Goal: Task Accomplishment & Management: Complete application form

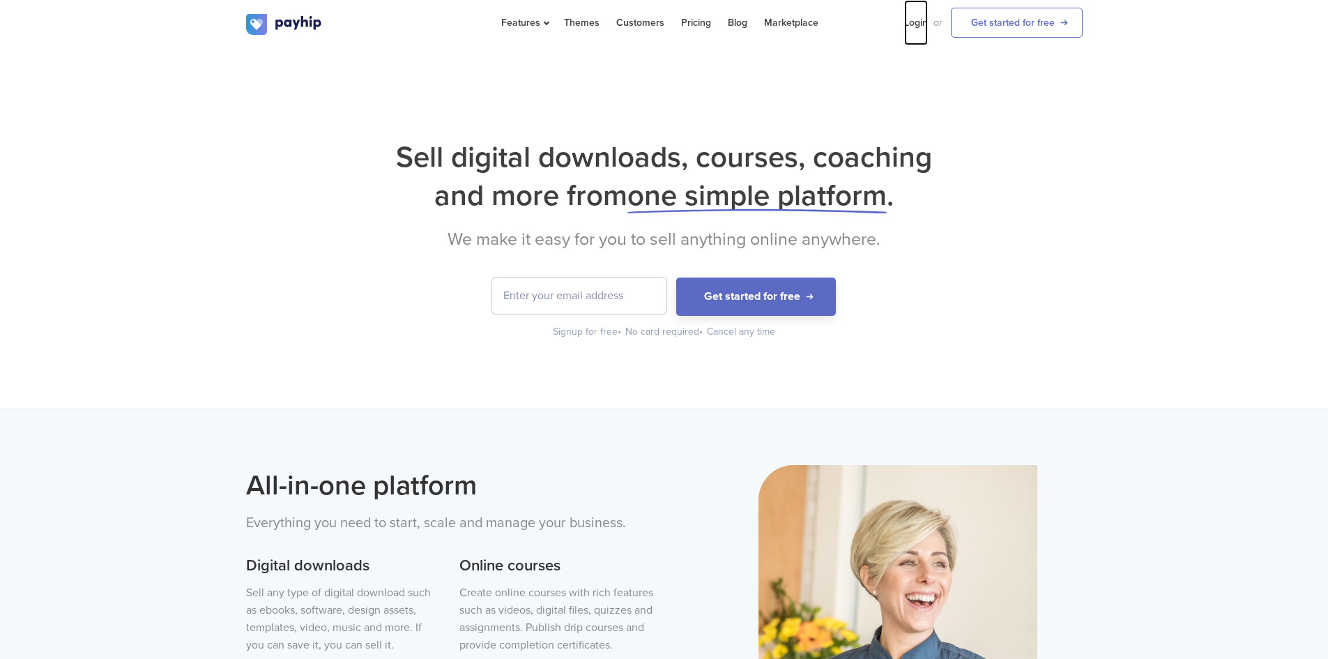
click at [913, 26] on link "Login" at bounding box center [916, 22] width 24 height 45
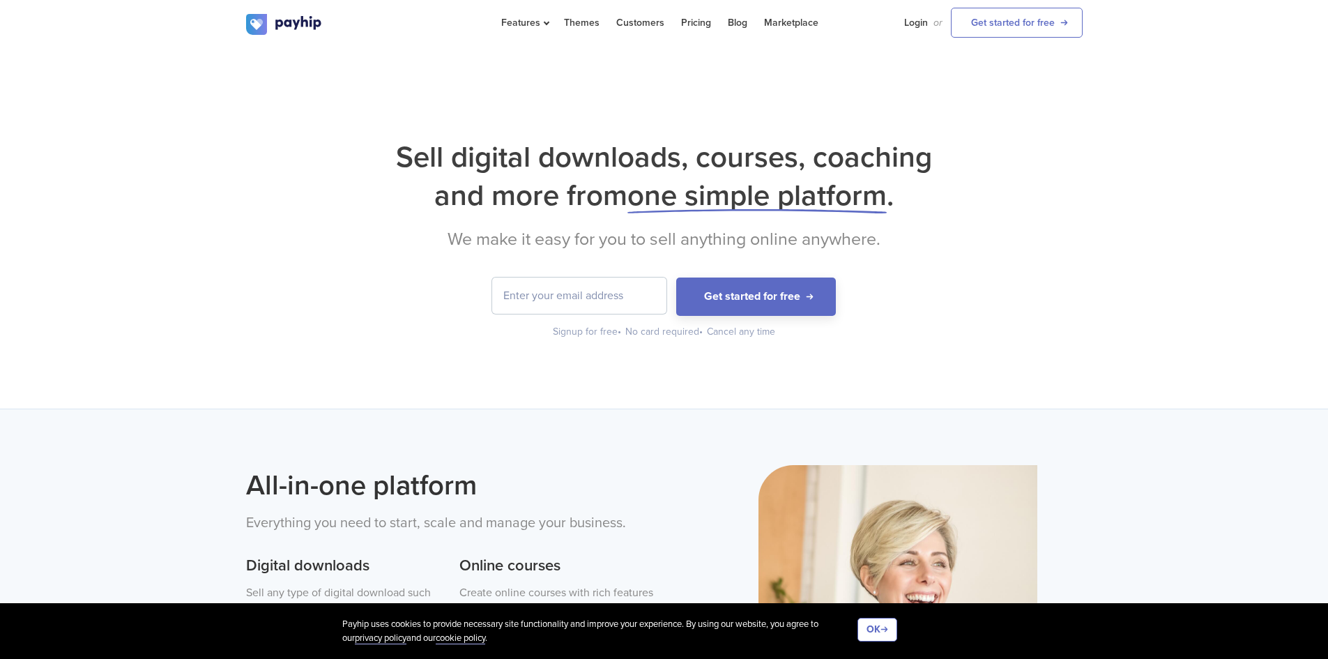
click at [611, 298] on input "email" at bounding box center [579, 296] width 174 height 36
type input "[EMAIL_ADDRESS][DOMAIN_NAME]"
click at [709, 296] on button "Get started for free" at bounding box center [756, 297] width 160 height 38
click at [894, 612] on div "Payhip uses cookies to provide necessary site functionality and improve your ex…" at bounding box center [664, 631] width 1328 height 56
click at [890, 628] on button "OK" at bounding box center [878, 630] width 40 height 24
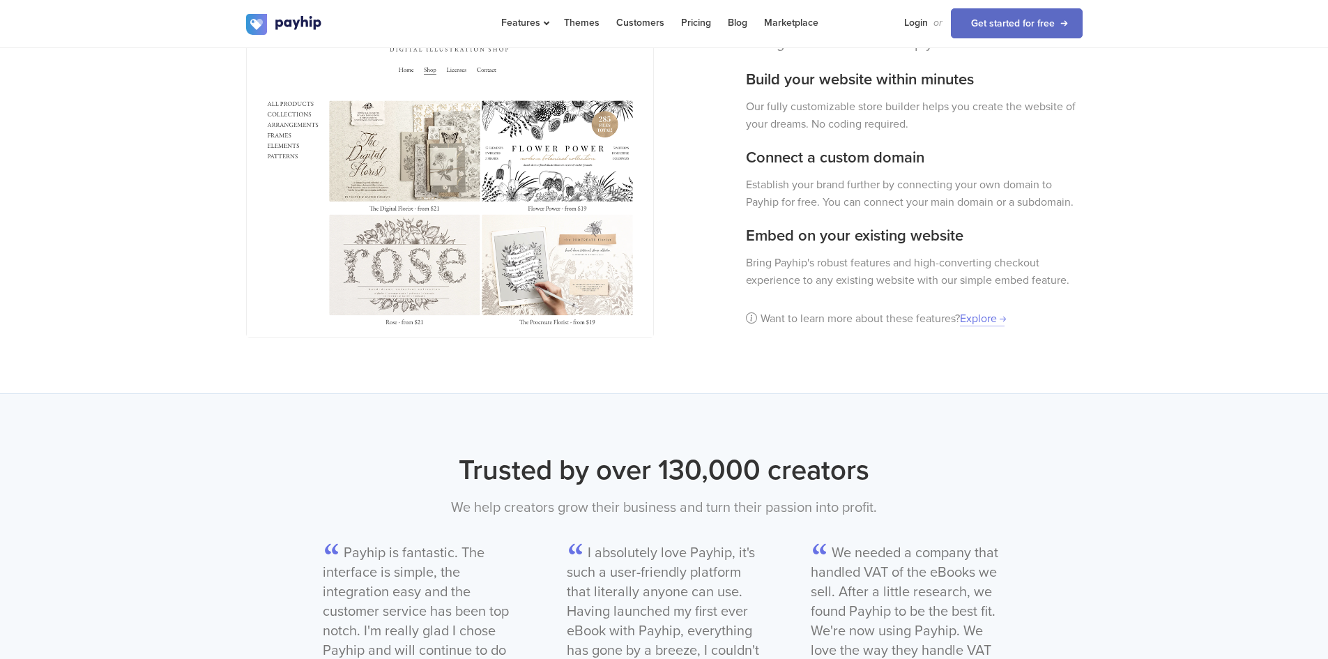
scroll to position [1208, 0]
click at [1006, 18] on link "Get started for free" at bounding box center [1017, 23] width 132 height 30
